Goal: Information Seeking & Learning: Learn about a topic

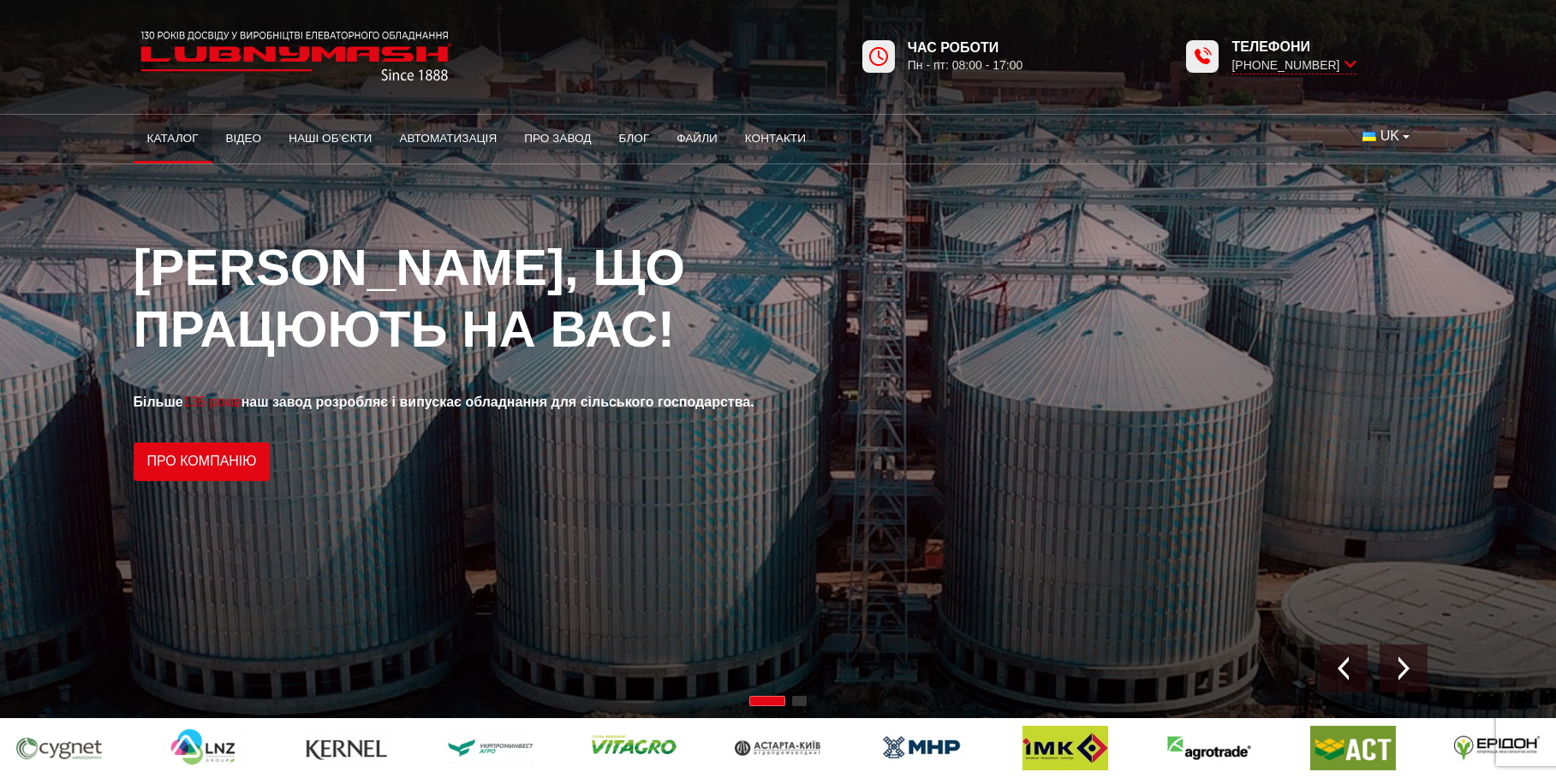
click at [168, 140] on link "Каталог" at bounding box center [173, 139] width 79 height 38
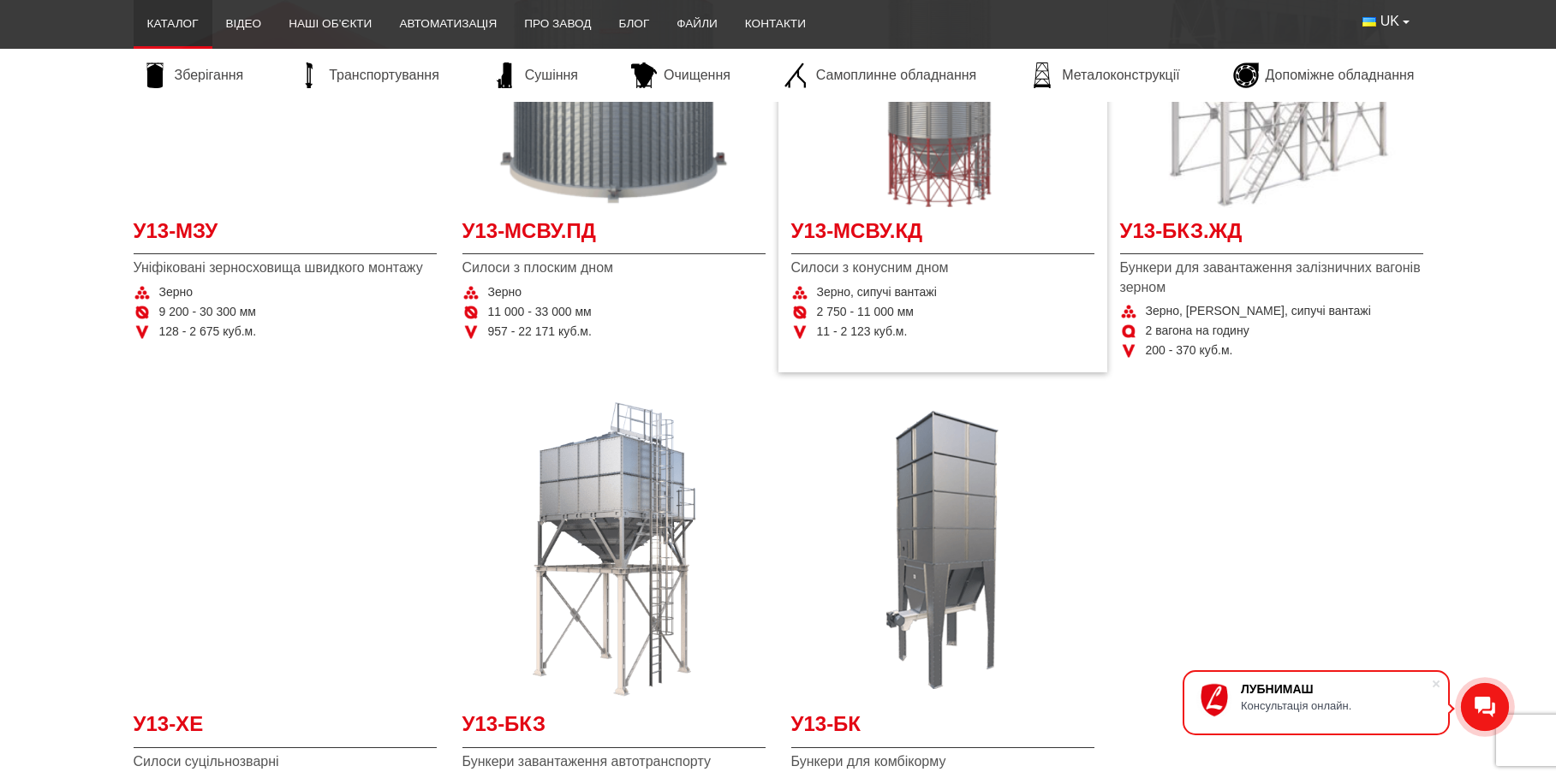
scroll to position [343, 0]
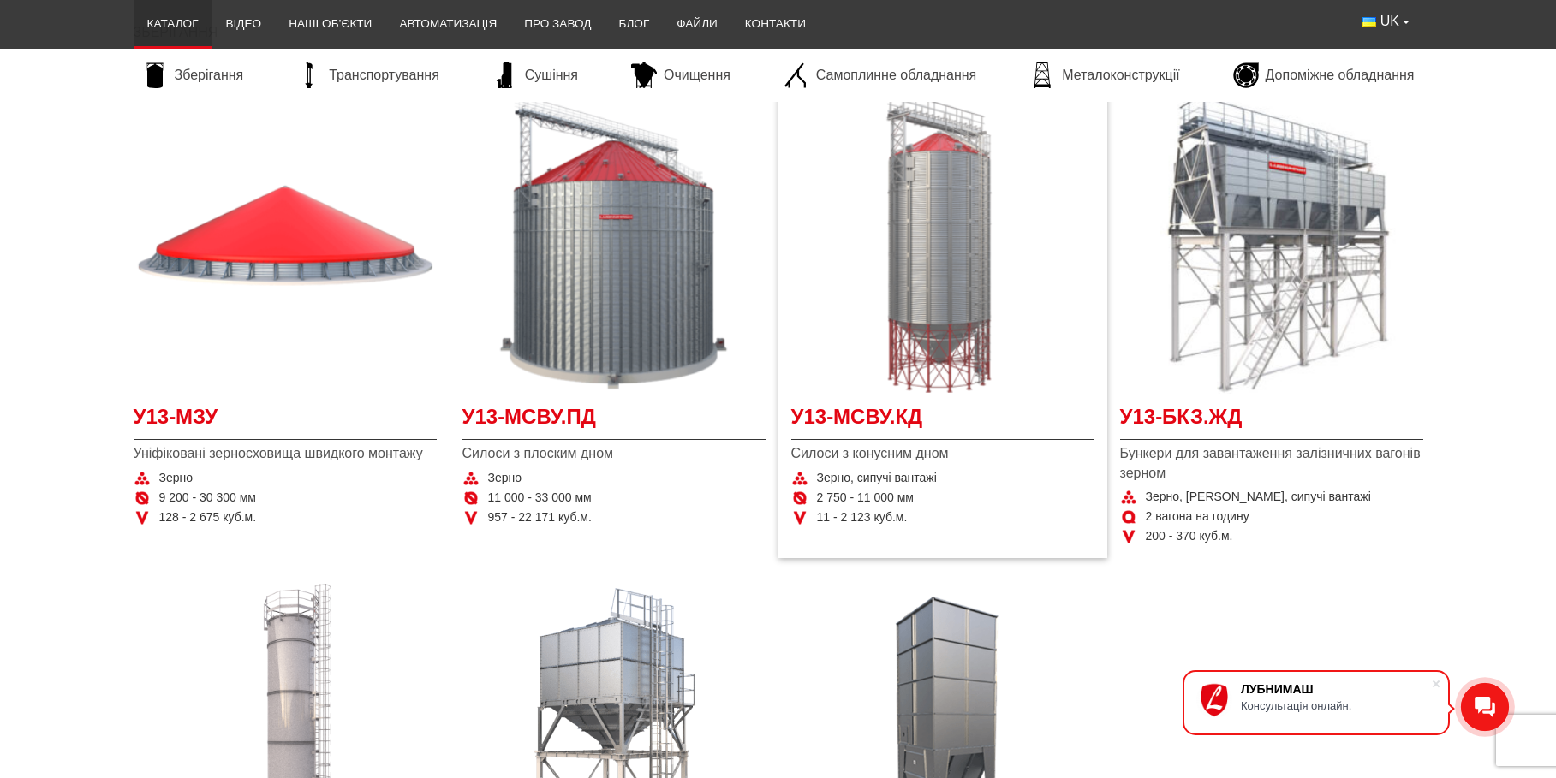
click at [970, 319] on img "Детальніше У13-МСВУ.КД" at bounding box center [942, 242] width 303 height 303
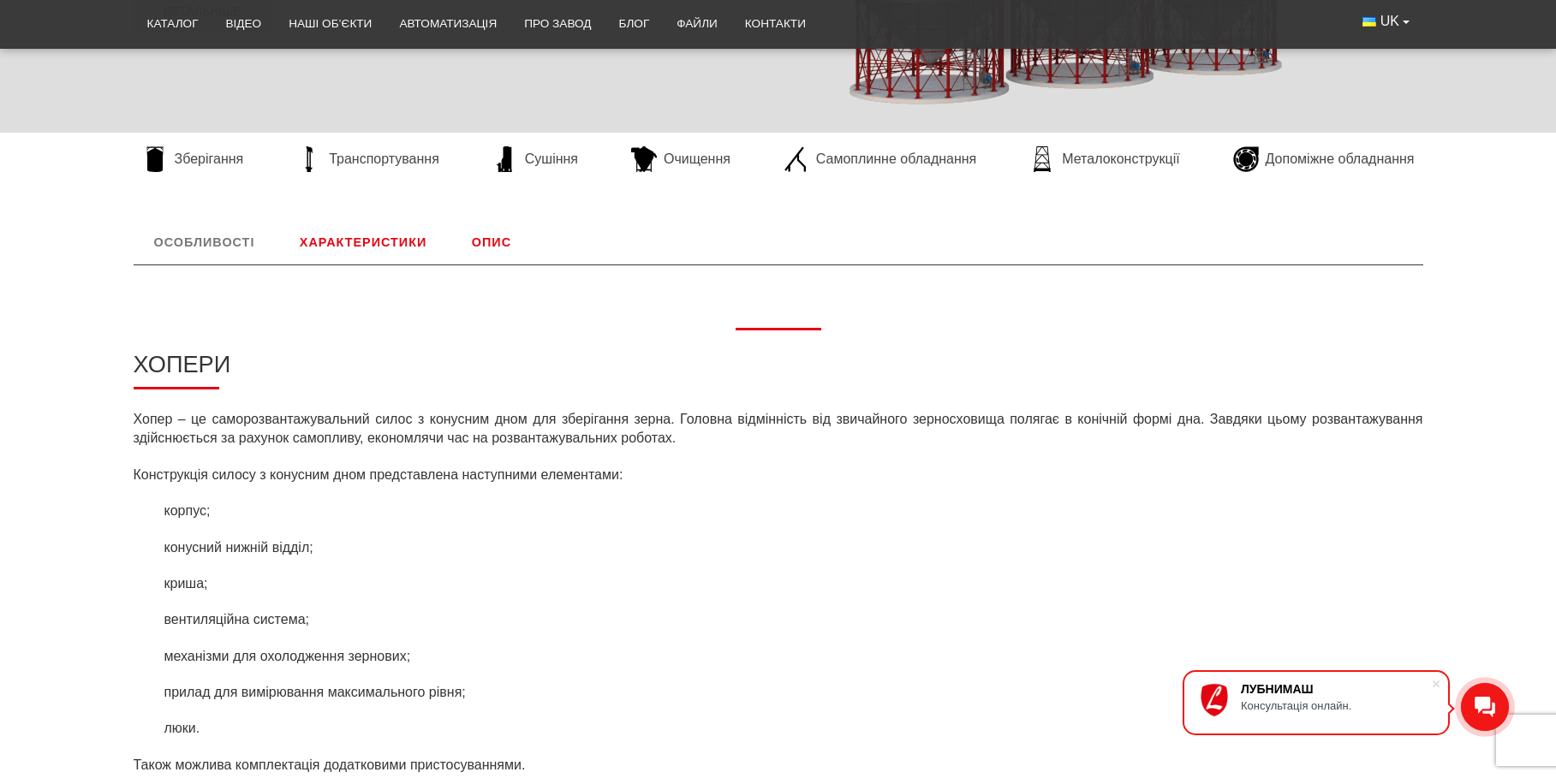
scroll to position [685, 0]
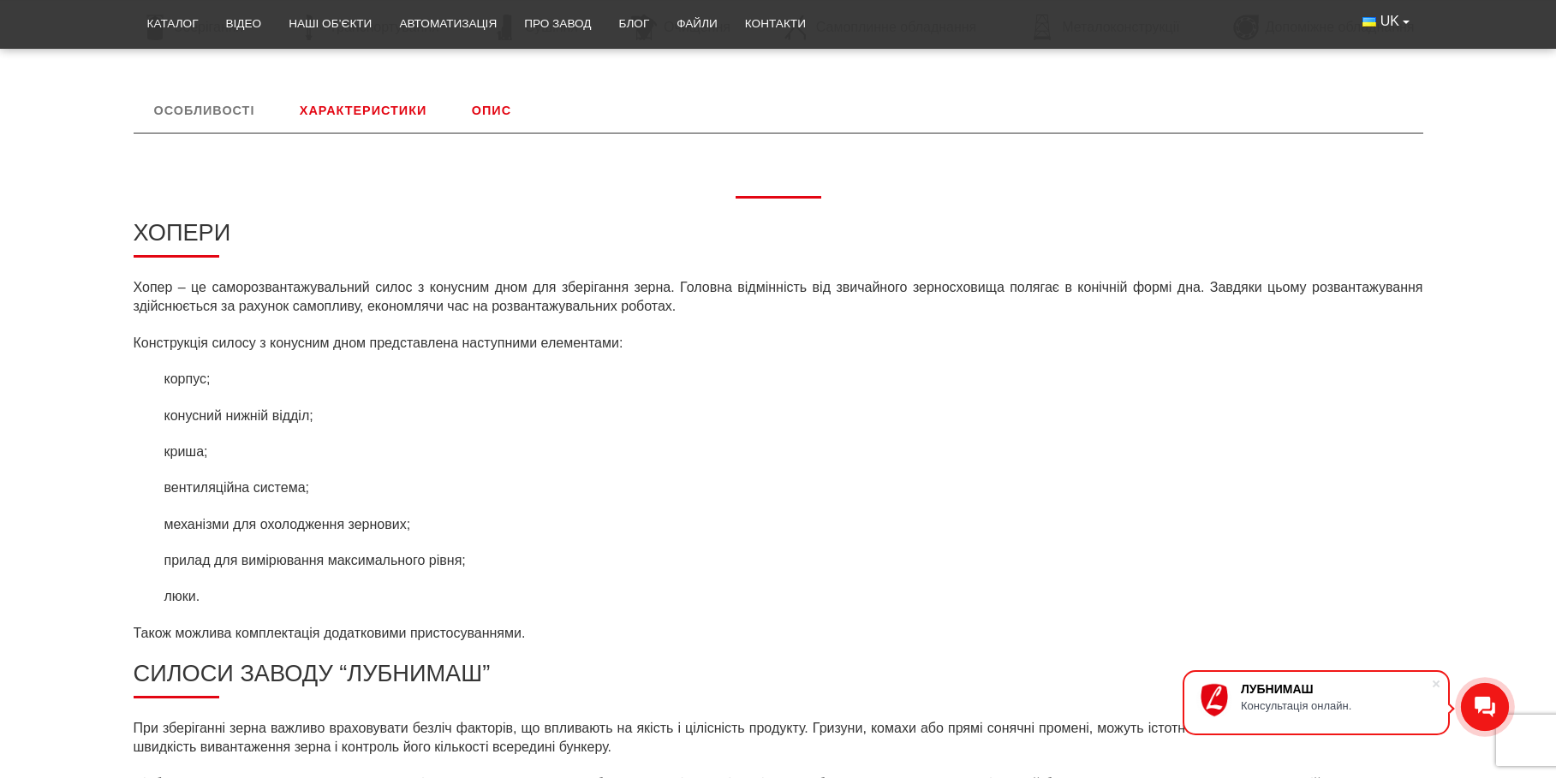
click at [381, 103] on link "Характеристики" at bounding box center [363, 110] width 168 height 45
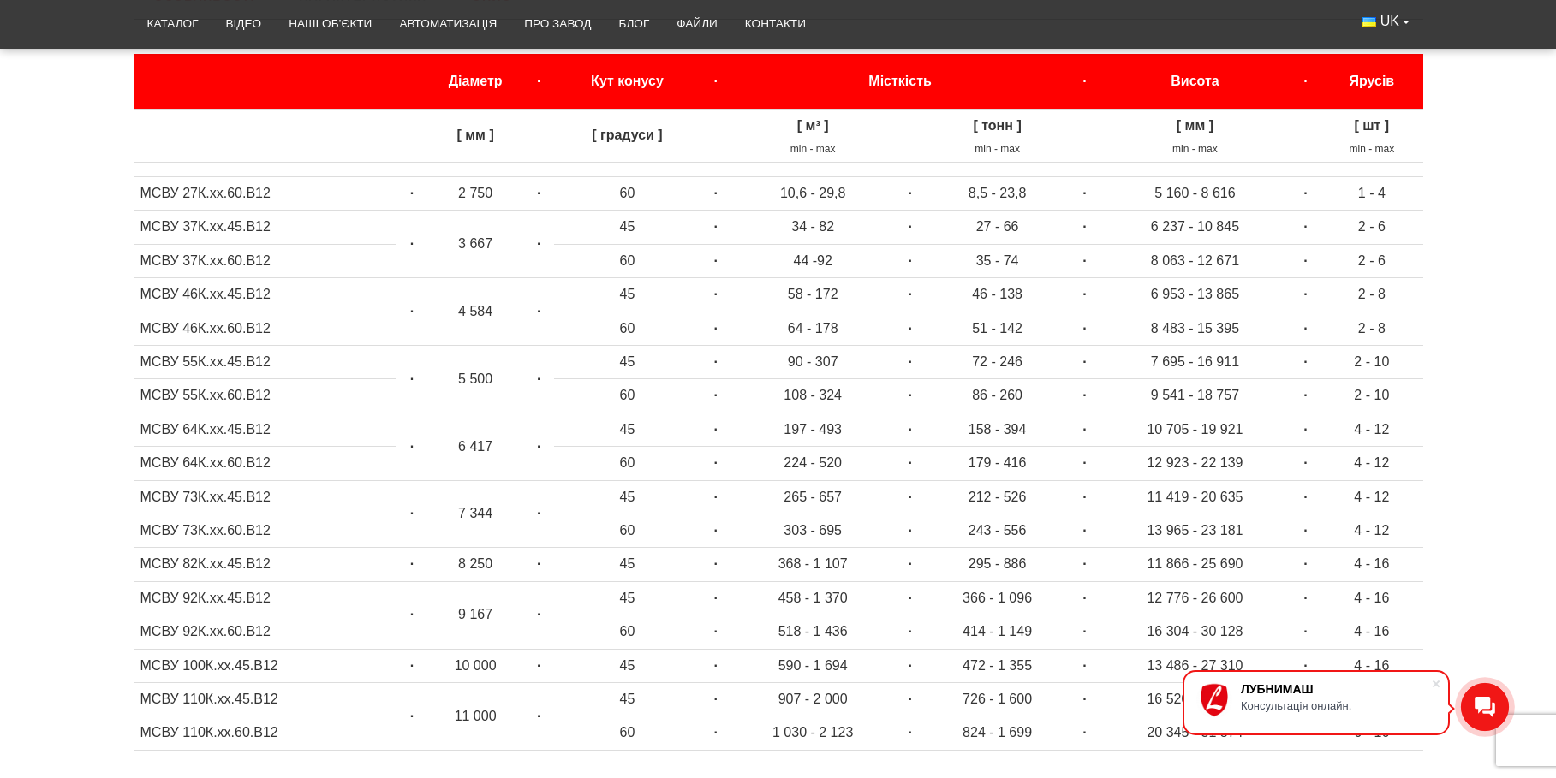
scroll to position [885, 0]
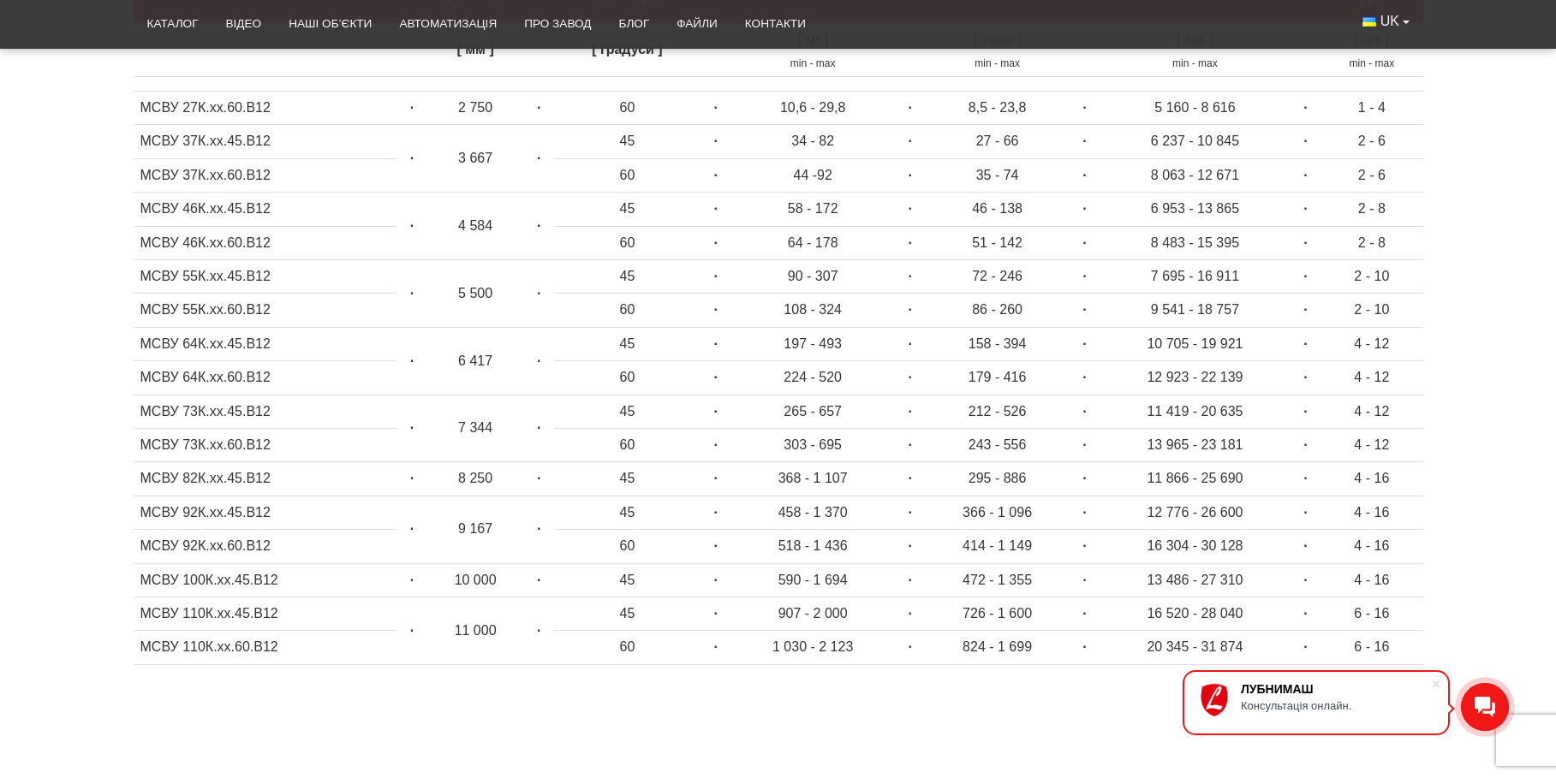
click at [218, 414] on td "МСВУ 73К.хх.45.В12" at bounding box center [266, 411] width 264 height 33
click at [217, 413] on td "МСВУ 73К.хх.45.В12" at bounding box center [266, 411] width 264 height 33
click at [162, 410] on td "МСВУ 73К.хх.45.В12" at bounding box center [266, 411] width 264 height 33
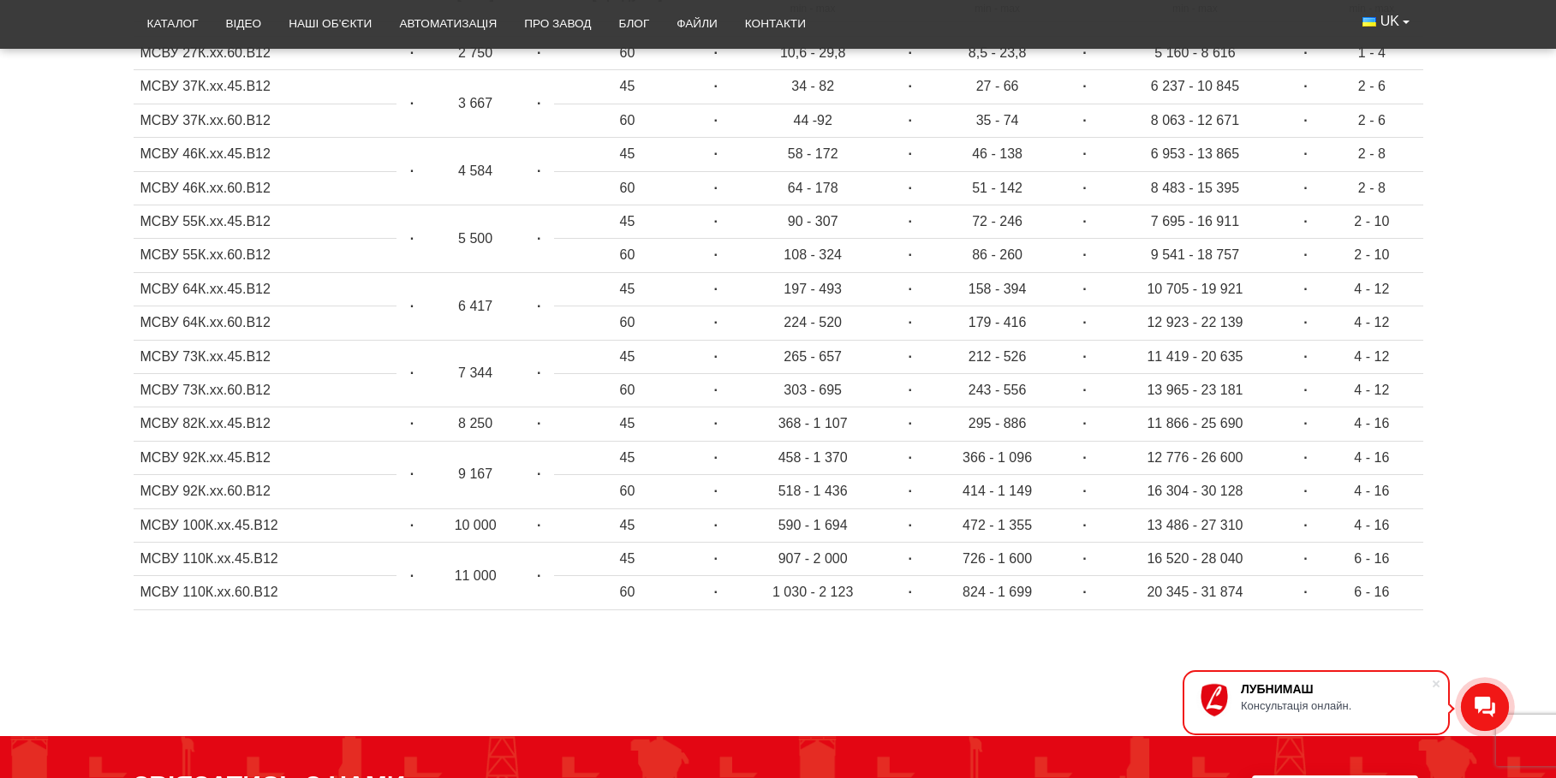
scroll to position [970, 0]
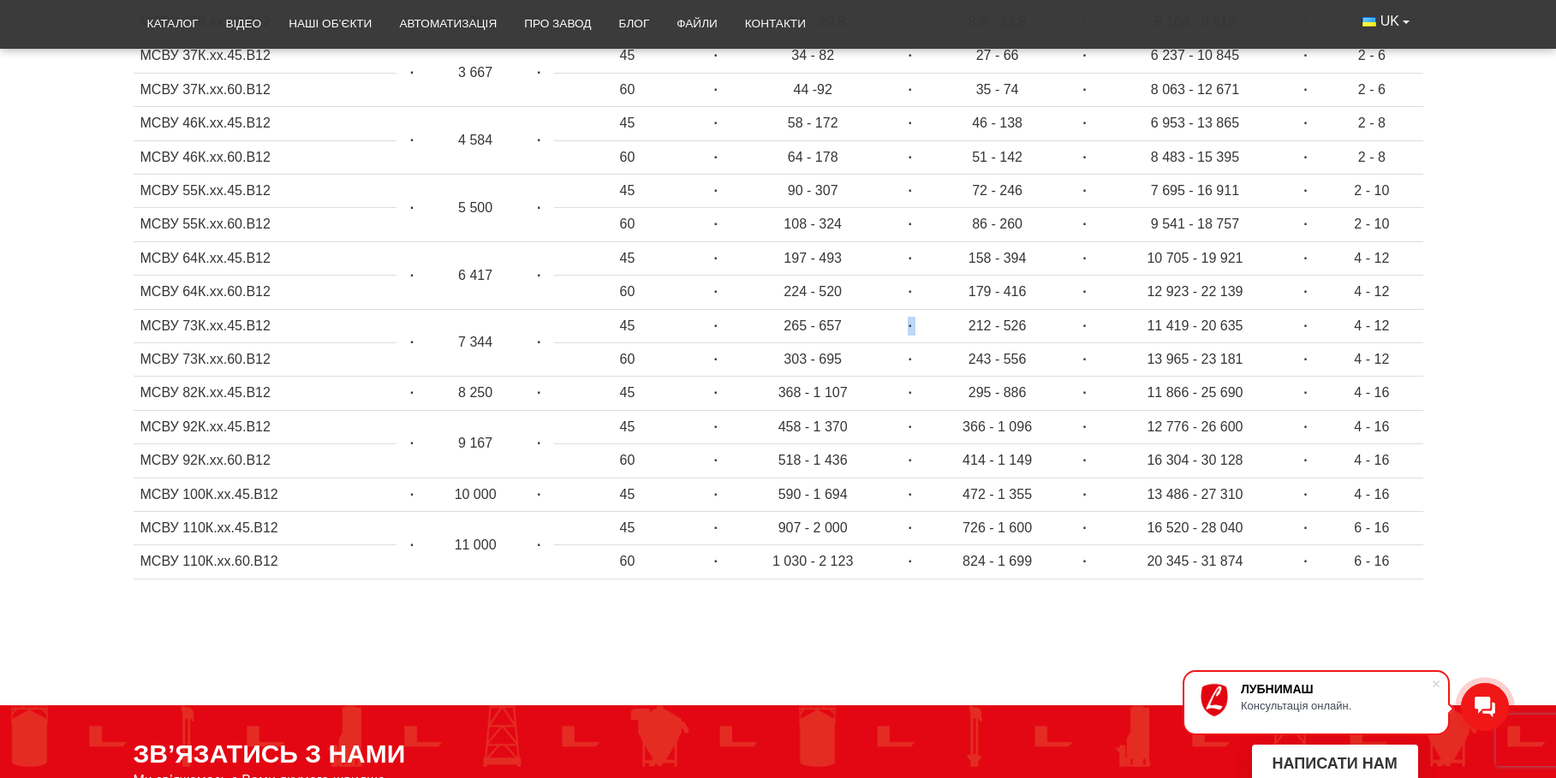
drag, startPoint x: 967, startPoint y: 328, endPoint x: 856, endPoint y: 322, distance: 111.5
click at [856, 322] on tr "МСВУ 73К.хх.45.В12 · 7 344 · 45 · 265 - 657 · 212 - 526 · 11 419 - 20 635 · 4 -…" at bounding box center [779, 325] width 1290 height 33
click at [999, 277] on td "179 - 416" at bounding box center [997, 292] width 144 height 33
